Goal: Information Seeking & Learning: Learn about a topic

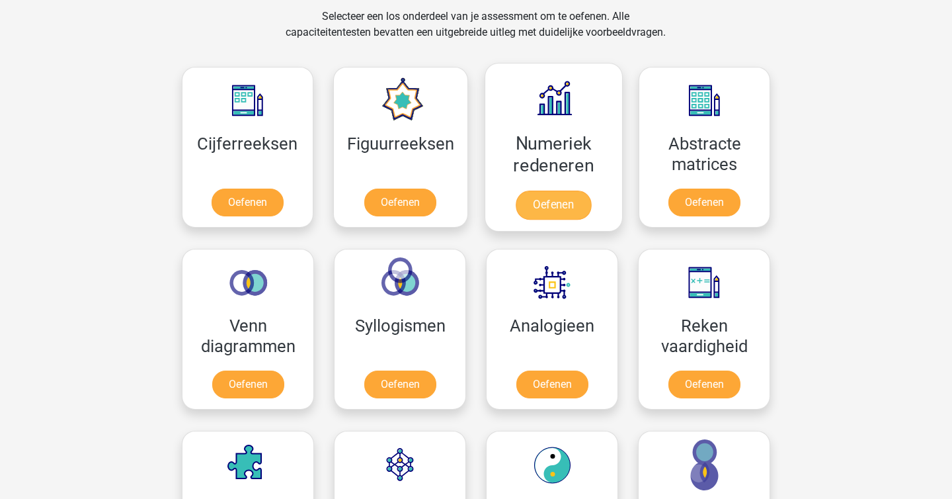
scroll to position [554, 0]
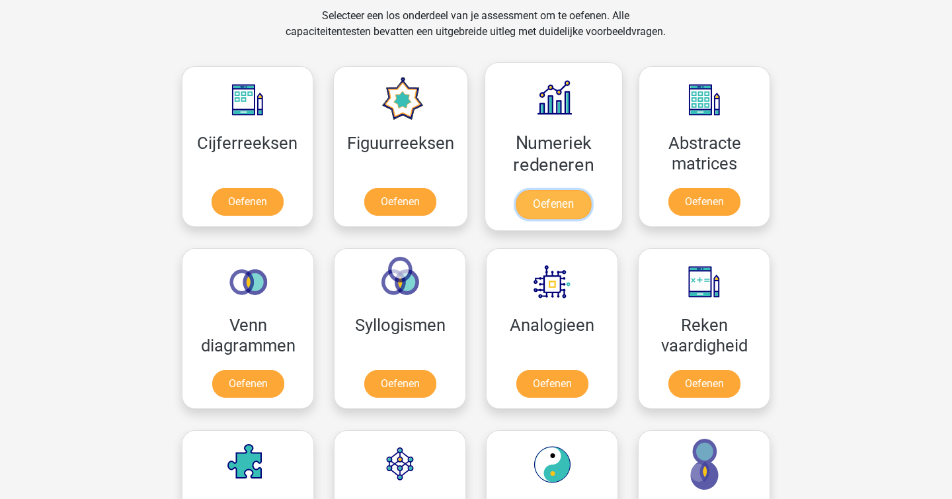
click at [542, 190] on link "Oefenen" at bounding box center [553, 204] width 75 height 29
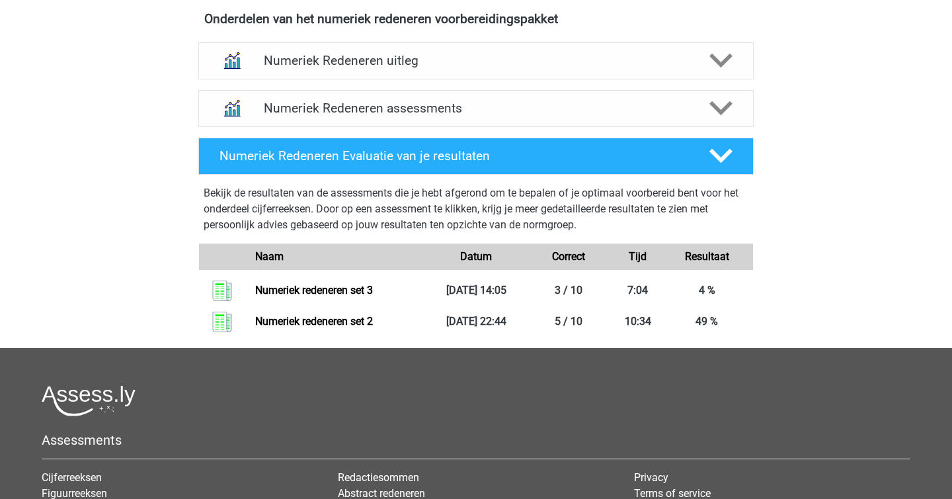
scroll to position [532, 0]
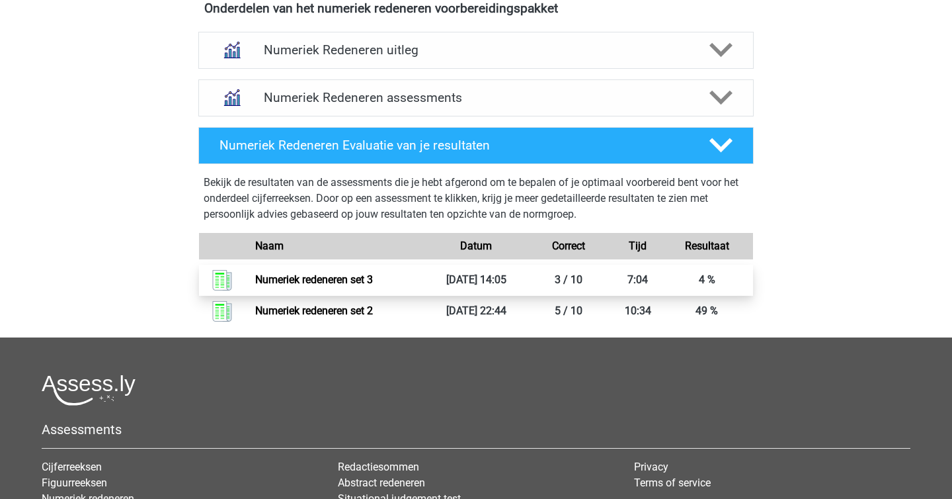
click at [373, 286] on link "Numeriek redeneren set 3" at bounding box center [314, 279] width 118 height 13
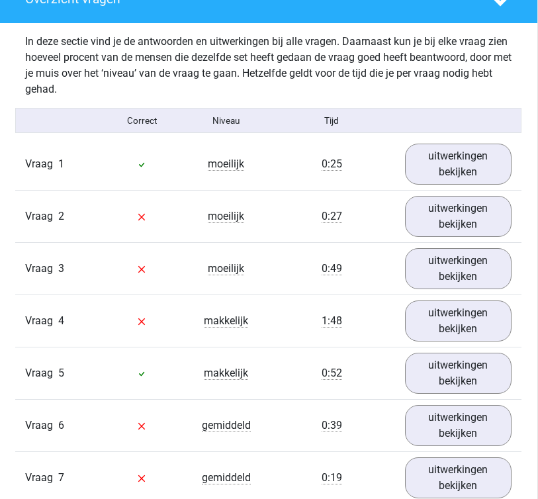
scroll to position [743, 1]
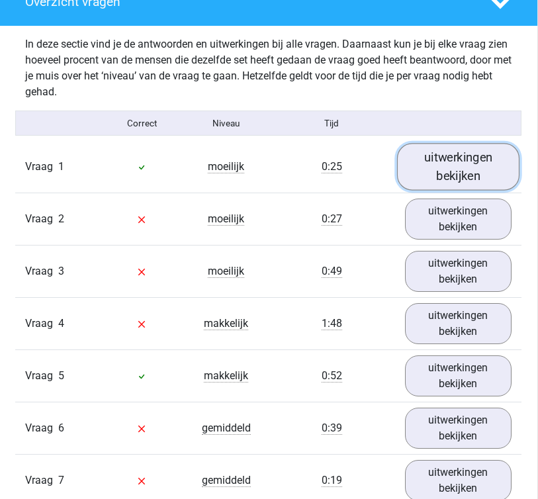
click at [427, 171] on link "uitwerkingen bekijken" at bounding box center [458, 166] width 122 height 47
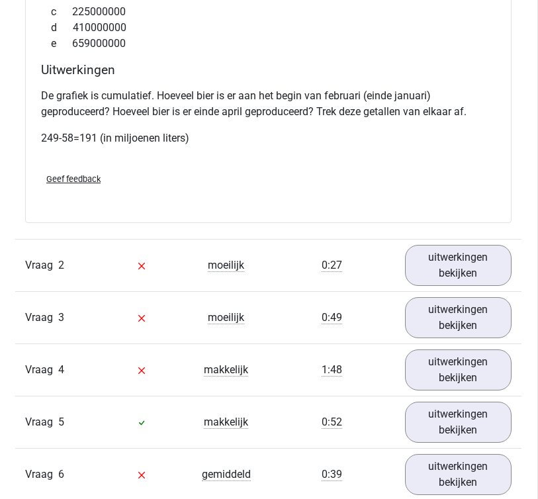
scroll to position [1258, 1]
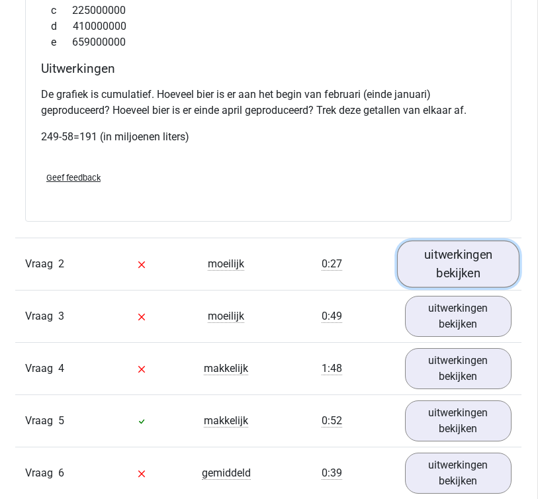
click at [452, 255] on link "uitwerkingen bekijken" at bounding box center [458, 264] width 122 height 47
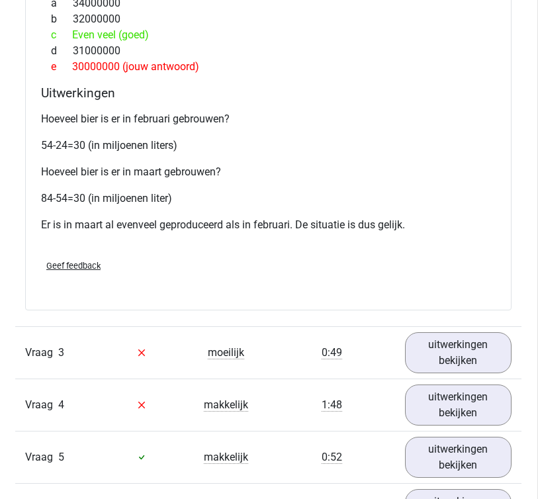
scroll to position [1846, 1]
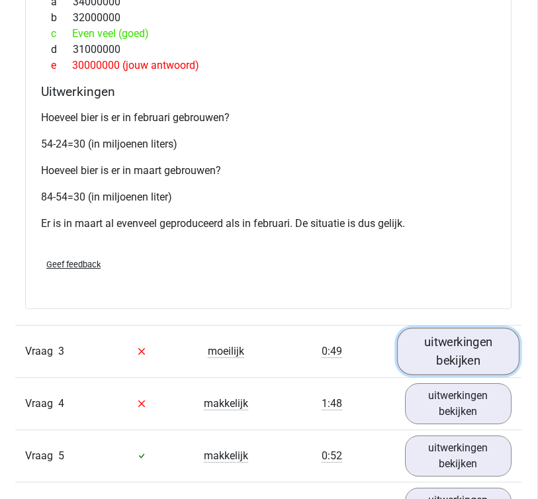
click at [460, 347] on link "uitwerkingen bekijken" at bounding box center [458, 350] width 122 height 47
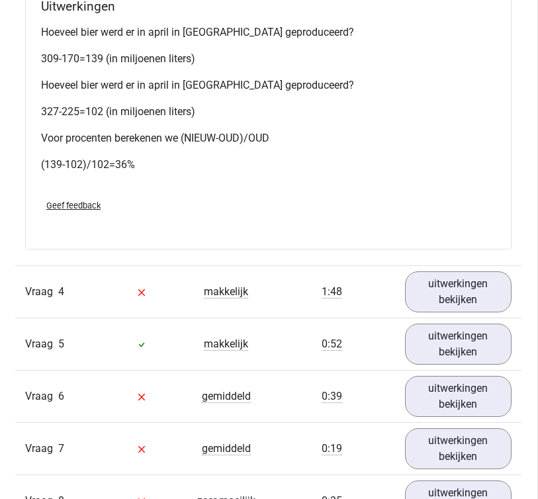
scroll to position [2615, 1]
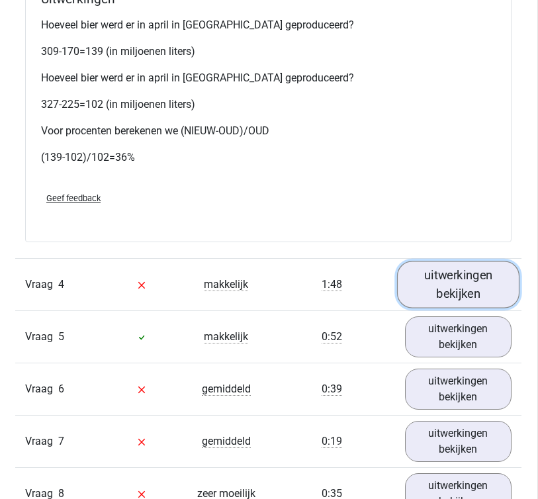
click at [440, 266] on link "uitwerkingen bekijken" at bounding box center [458, 284] width 122 height 47
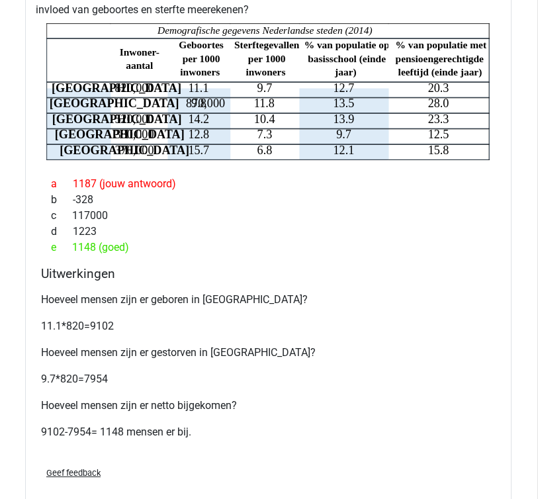
scroll to position [2961, 1]
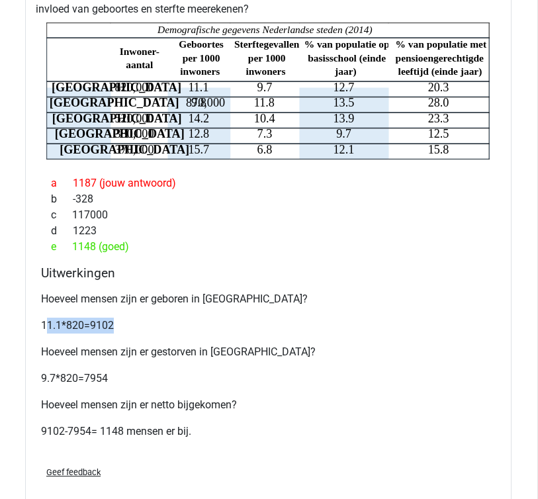
drag, startPoint x: 45, startPoint y: 307, endPoint x: 115, endPoint y: 307, distance: 70.1
click at [115, 317] on p "11.1*820=9102" at bounding box center [268, 325] width 454 height 16
click at [121, 317] on p "11.1*820=9102" at bounding box center [268, 325] width 454 height 16
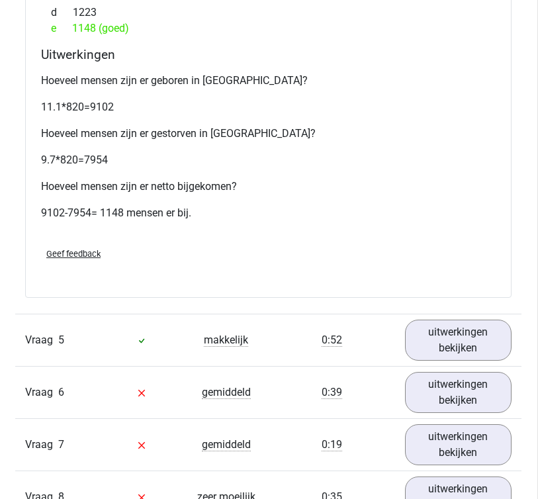
scroll to position [3230, 1]
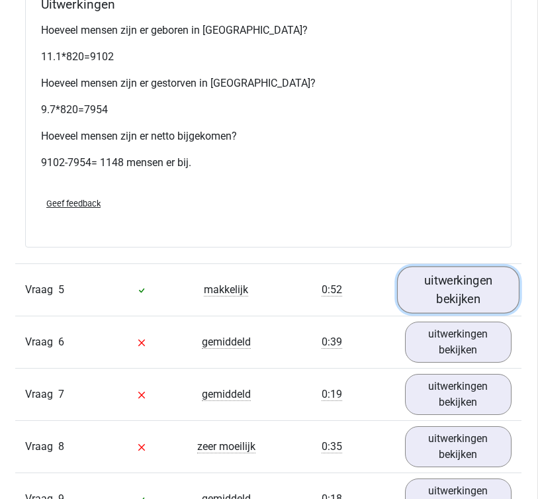
click at [450, 266] on link "uitwerkingen bekijken" at bounding box center [458, 289] width 122 height 47
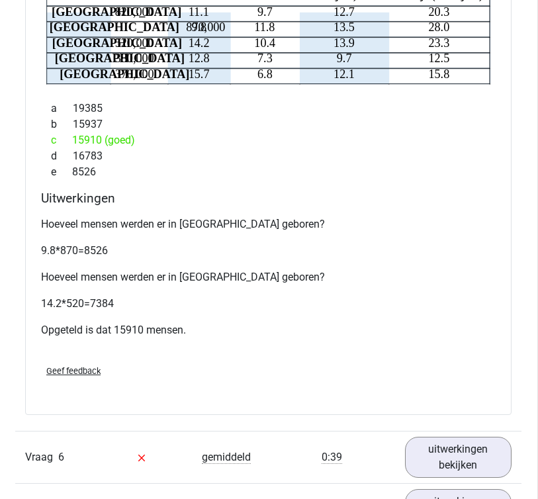
scroll to position [3658, 1]
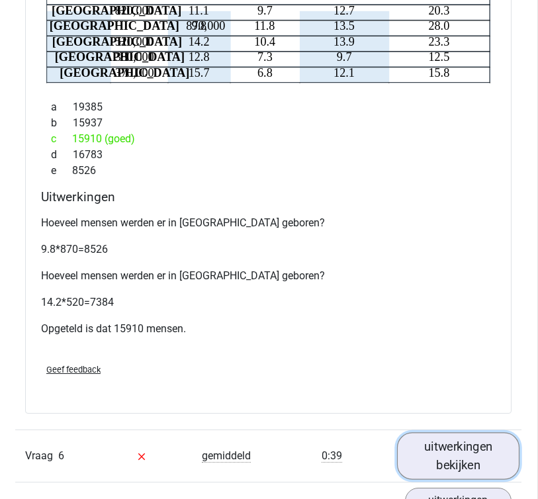
click at [431, 432] on link "uitwerkingen bekijken" at bounding box center [458, 455] width 122 height 47
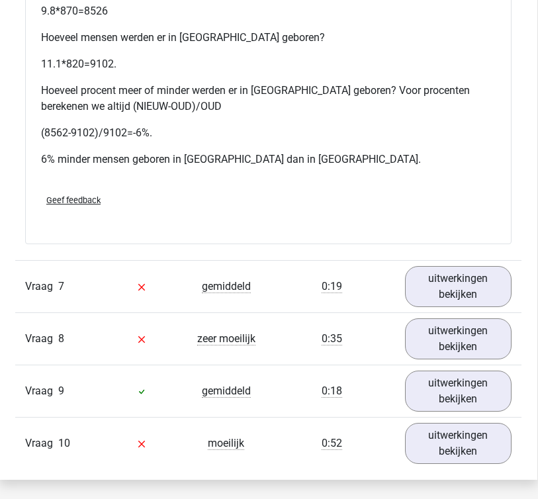
scroll to position [4500, 1]
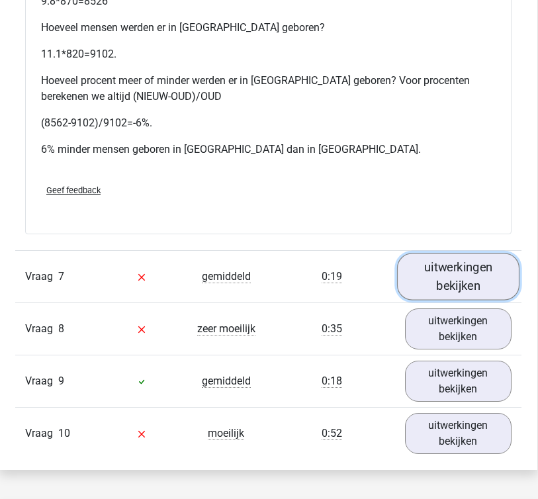
click at [459, 253] on link "uitwerkingen bekijken" at bounding box center [458, 276] width 122 height 47
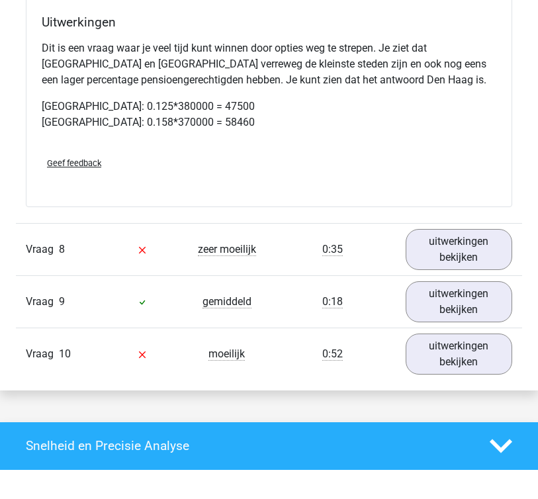
scroll to position [5094, 0]
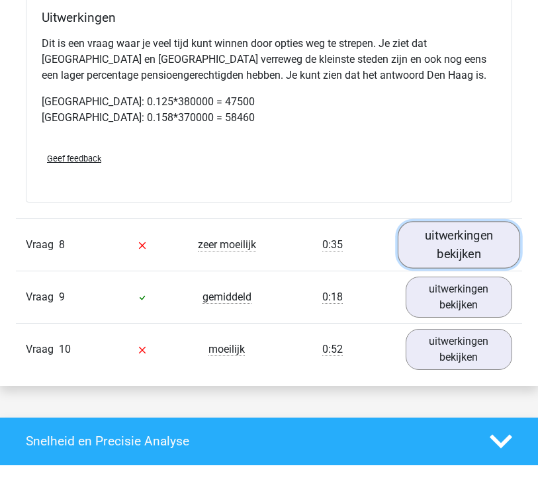
click at [432, 221] on link "uitwerkingen bekijken" at bounding box center [458, 244] width 122 height 47
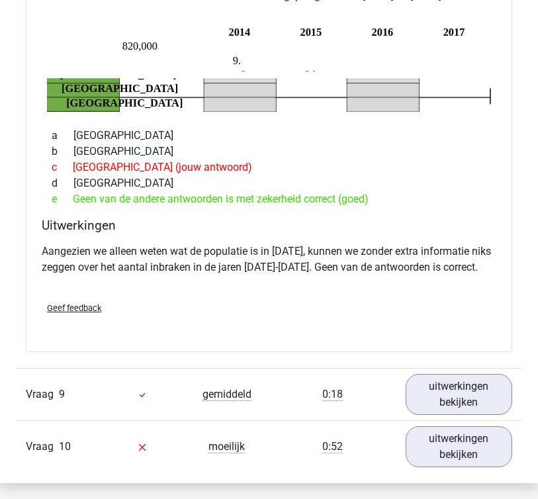
scroll to position [5401, 0]
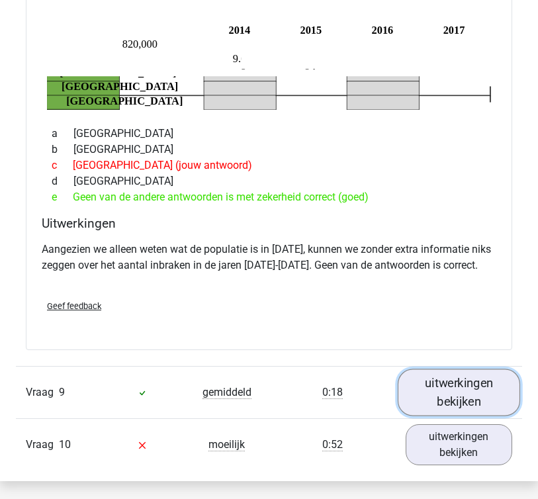
click at [460, 392] on link "uitwerkingen bekijken" at bounding box center [458, 391] width 122 height 47
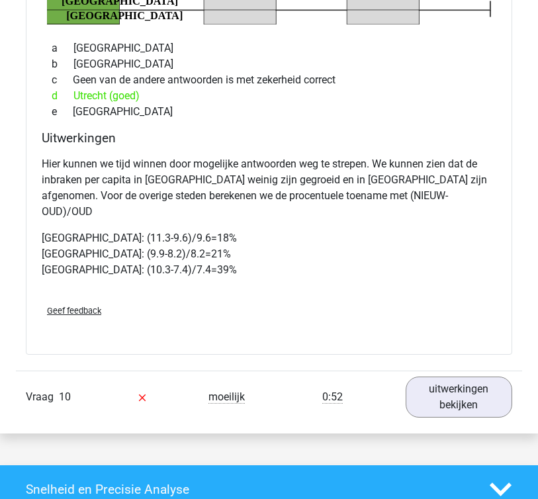
scroll to position [5961, 0]
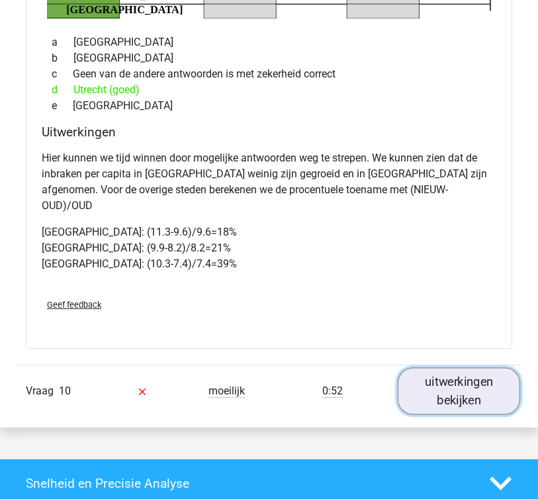
click at [441, 368] on link "uitwerkingen bekijken" at bounding box center [458, 391] width 122 height 47
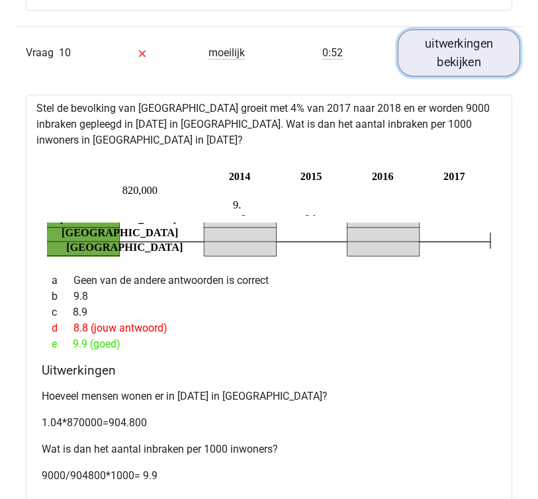
scroll to position [6311, 0]
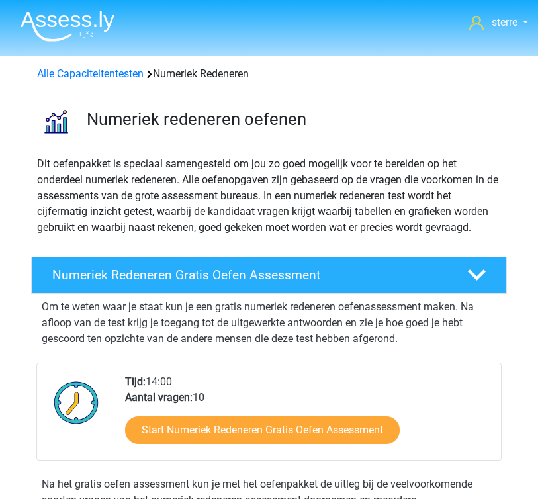
scroll to position [532, 0]
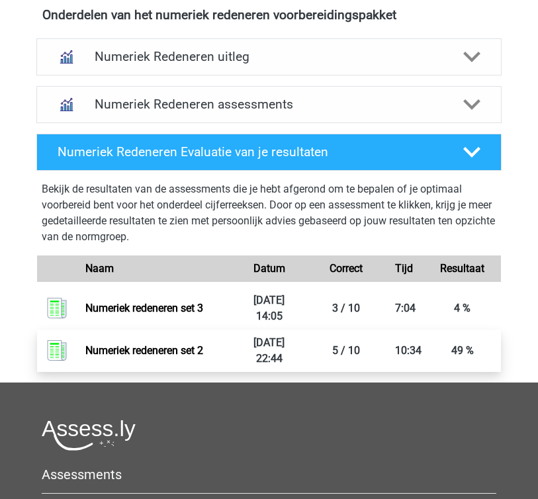
click at [95, 356] on link "Numeriek redeneren set 2" at bounding box center [144, 350] width 118 height 13
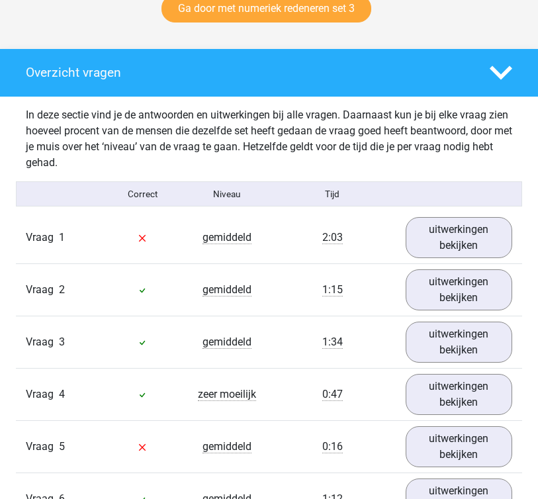
scroll to position [709, 0]
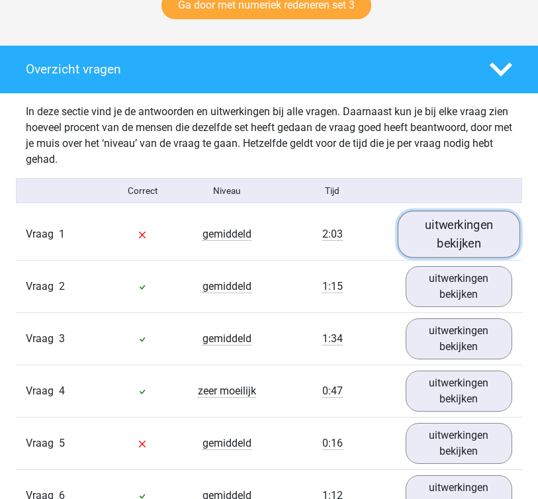
click at [468, 228] on link "uitwerkingen bekijken" at bounding box center [458, 233] width 122 height 47
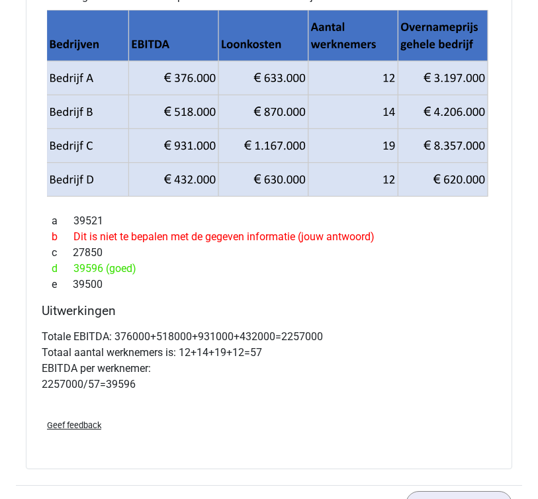
scroll to position [1007, 0]
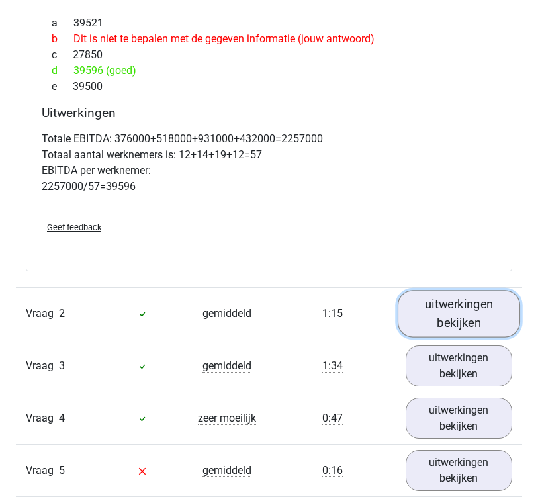
click at [442, 324] on link "uitwerkingen bekijken" at bounding box center [458, 313] width 122 height 47
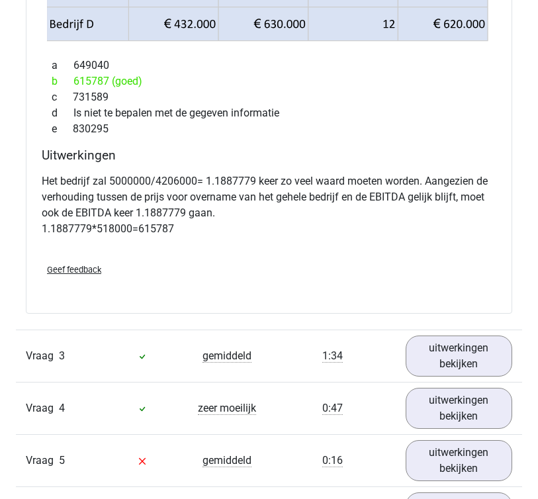
scroll to position [1776, 0]
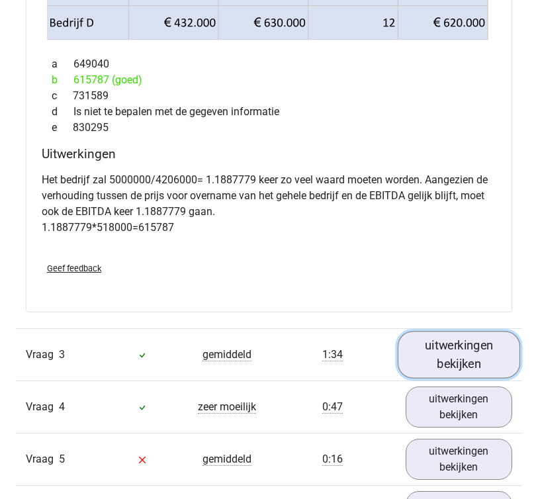
click at [438, 358] on link "uitwerkingen bekijken" at bounding box center [458, 354] width 122 height 47
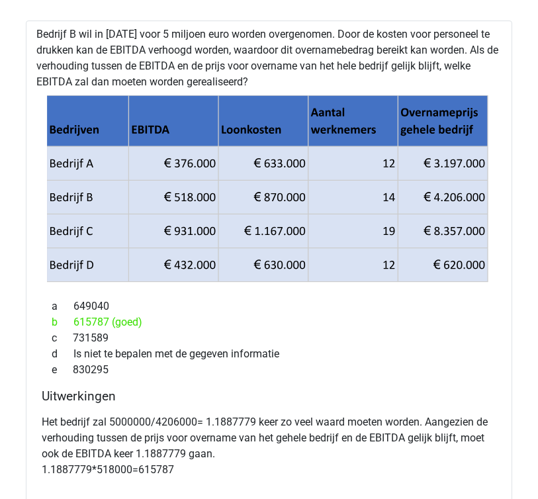
scroll to position [1533, 0]
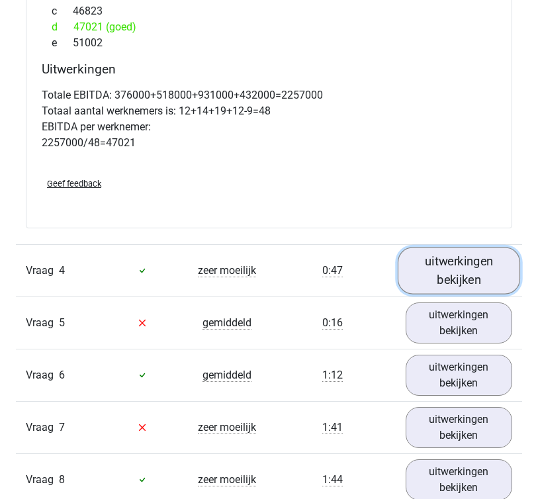
click at [475, 264] on link "uitwerkingen bekijken" at bounding box center [458, 270] width 122 height 47
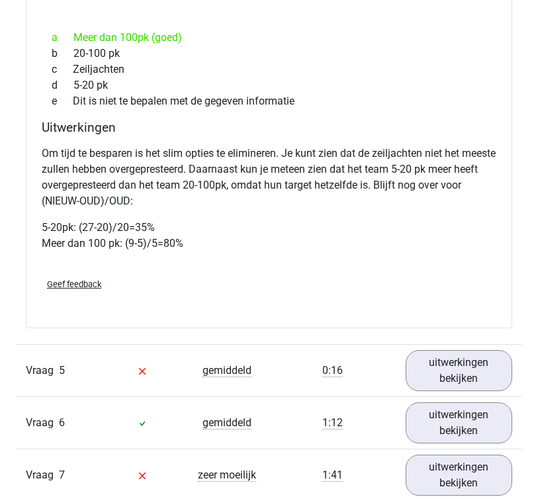
scroll to position [3025, 0]
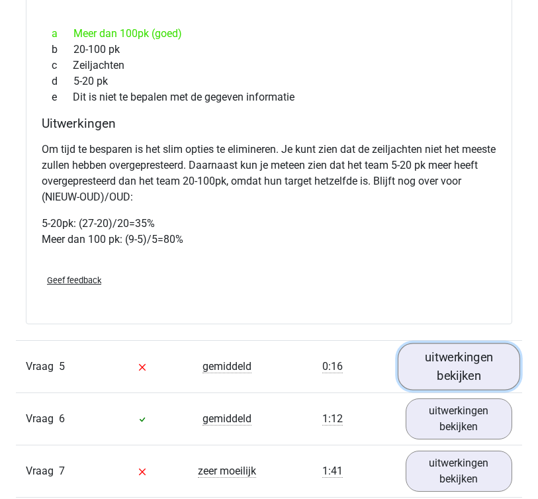
click at [460, 348] on link "uitwerkingen bekijken" at bounding box center [458, 366] width 122 height 47
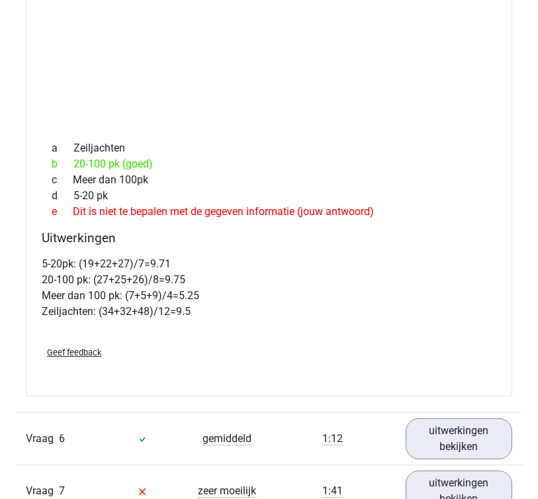
scroll to position [3595, 0]
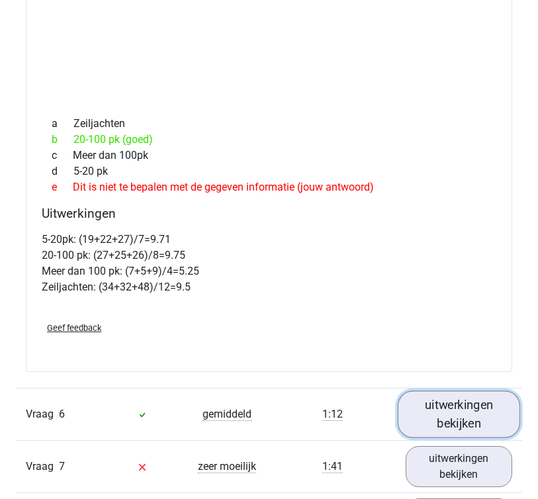
click at [459, 410] on link "uitwerkingen bekijken" at bounding box center [458, 413] width 122 height 47
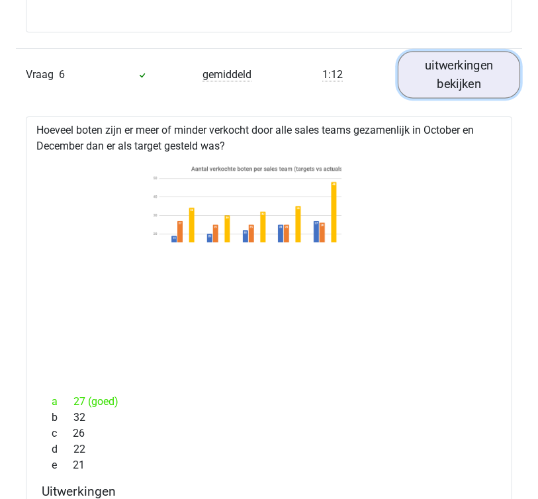
scroll to position [3935, 0]
